Goal: Transaction & Acquisition: Subscribe to service/newsletter

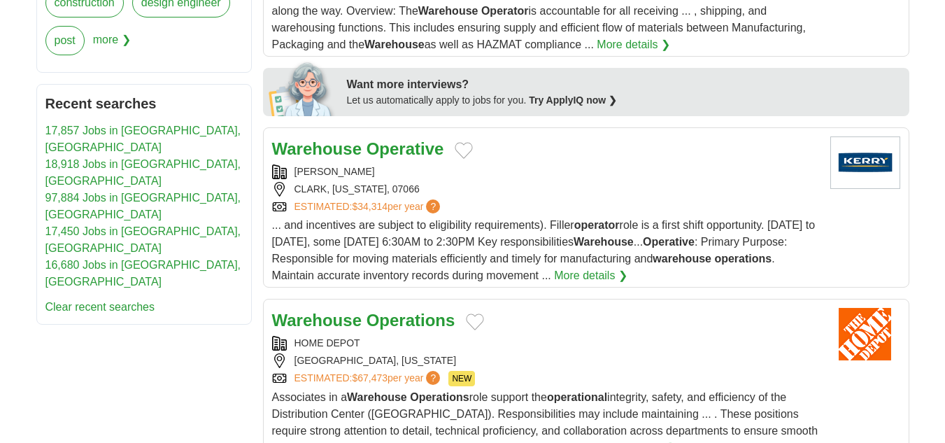
scroll to position [667, 0]
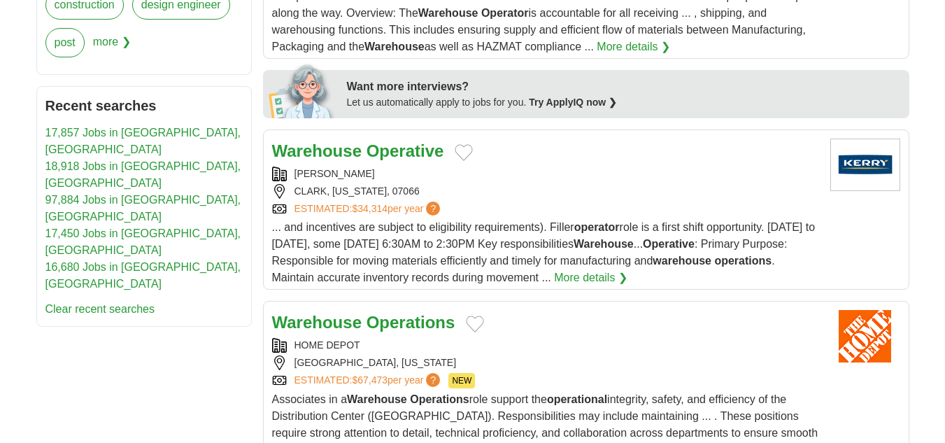
click at [149, 135] on link "17,857 Jobs in [GEOGRAPHIC_DATA], [GEOGRAPHIC_DATA]" at bounding box center [143, 141] width 196 height 29
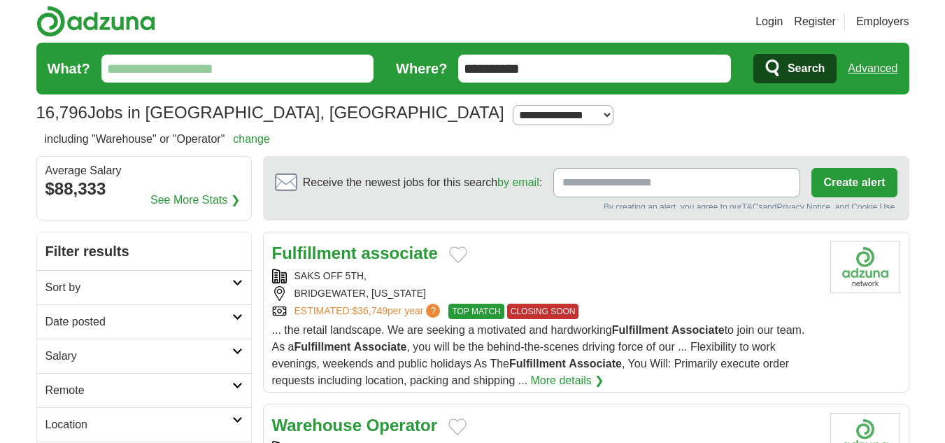
click at [634, 188] on input "Receive the newest jobs for this search by email :" at bounding box center [676, 182] width 247 height 29
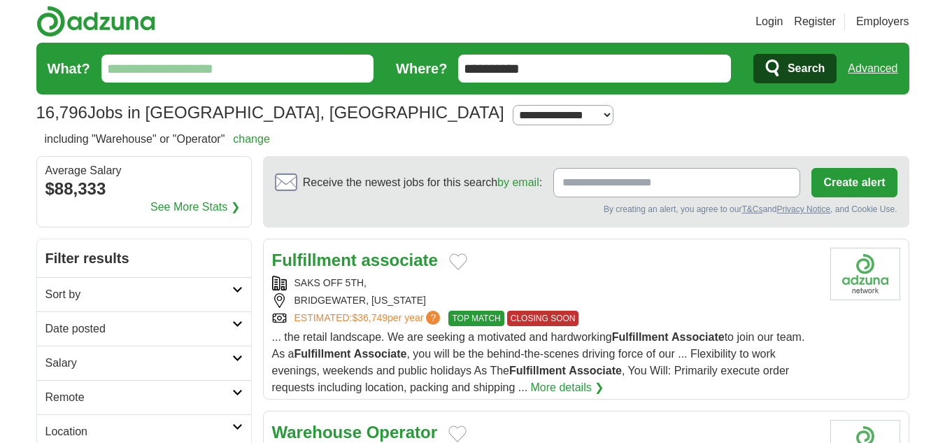
type input "**********"
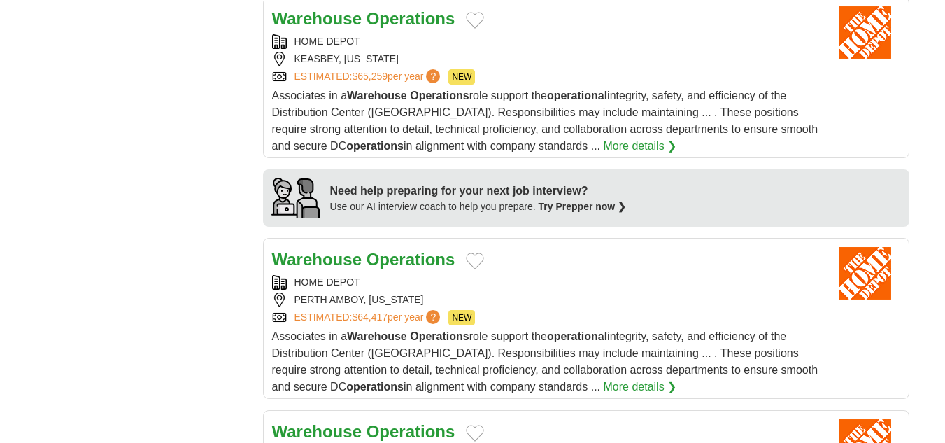
scroll to position [1162, 0]
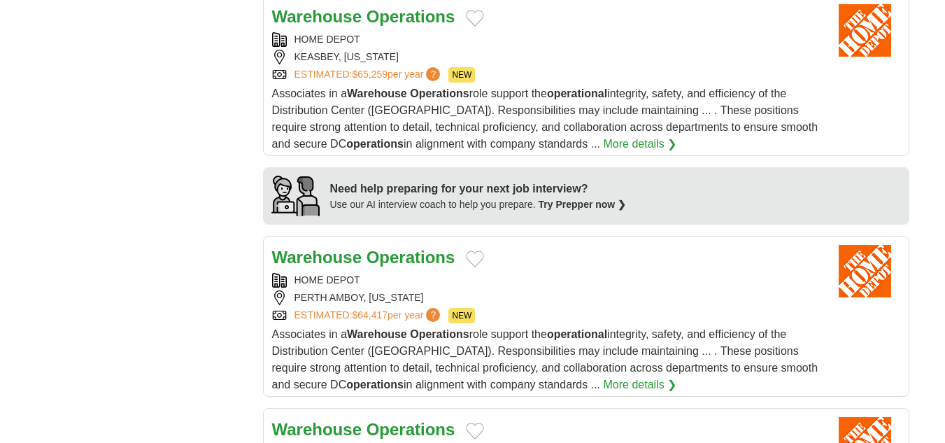
click at [606, 320] on div "ESTIMATED: $64,417 per year ? NEW" at bounding box center [545, 315] width 547 height 15
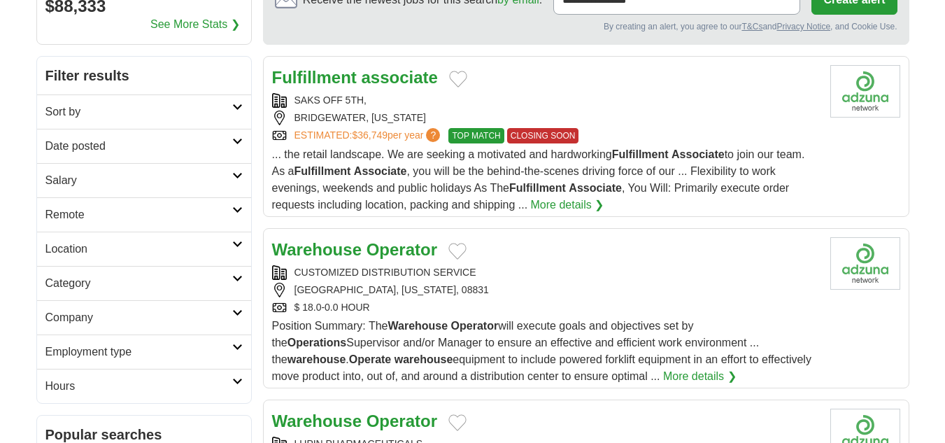
scroll to position [182, 0]
click at [556, 133] on span "CLOSING SOON" at bounding box center [543, 136] width 72 height 15
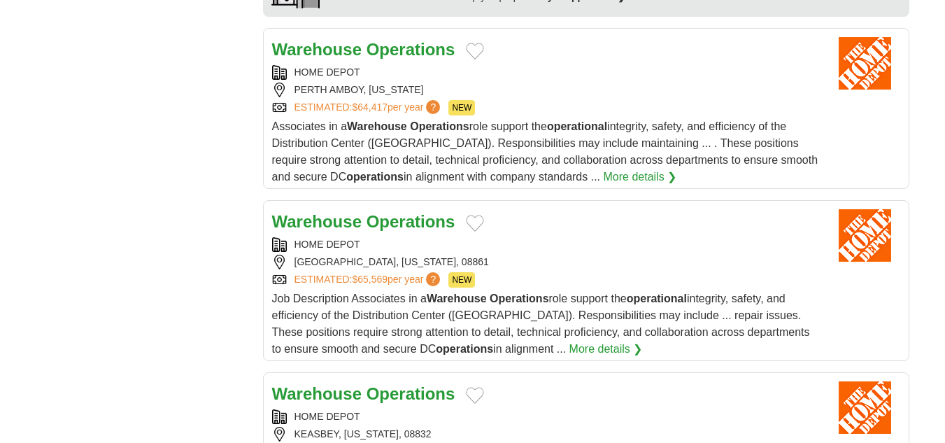
scroll to position [1371, 0]
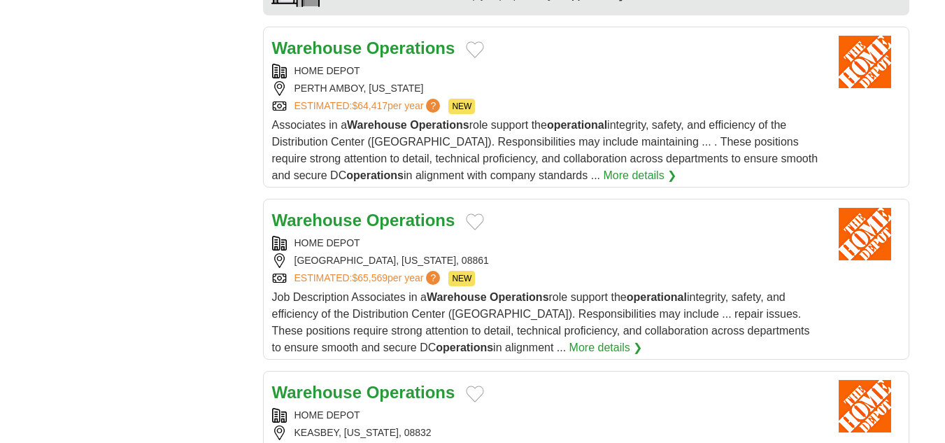
click at [470, 277] on span "NEW" at bounding box center [462, 278] width 27 height 15
